Goal: Find specific page/section: Find specific page/section

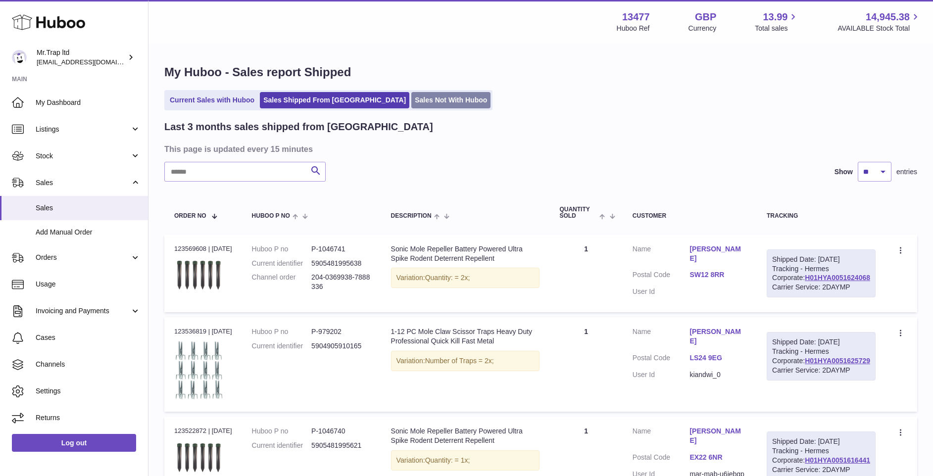
click at [412, 104] on link "Sales Not With Huboo" at bounding box center [451, 100] width 79 height 16
